Goal: Complete application form

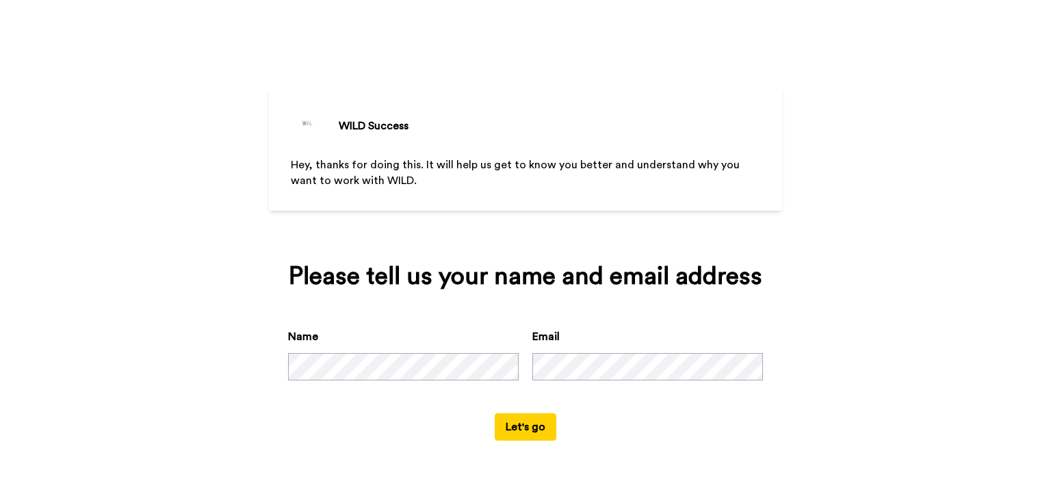
click at [537, 426] on button "Let's go" at bounding box center [526, 426] width 62 height 27
